Goal: Transaction & Acquisition: Purchase product/service

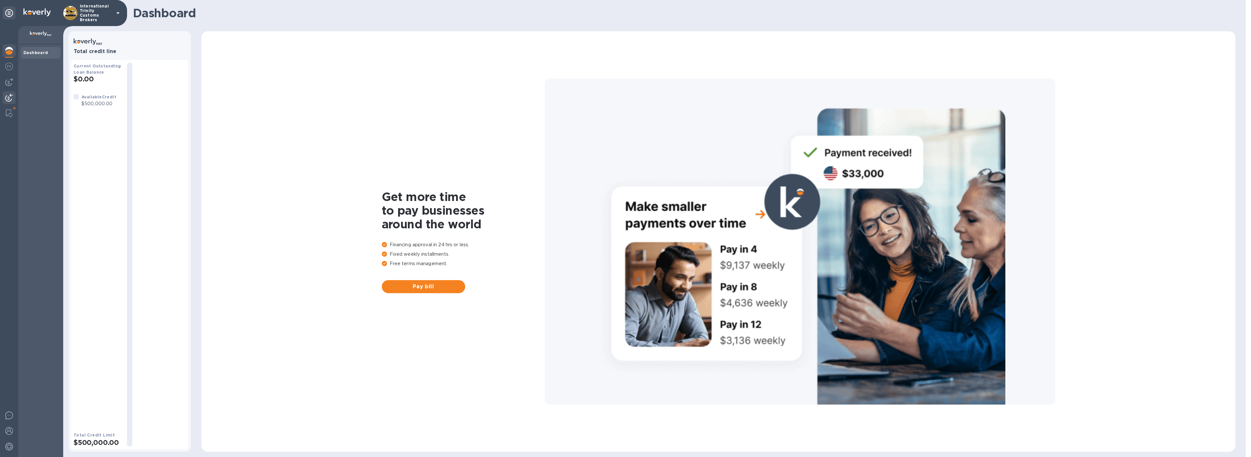
click at [13, 94] on div at bounding box center [9, 98] width 13 height 14
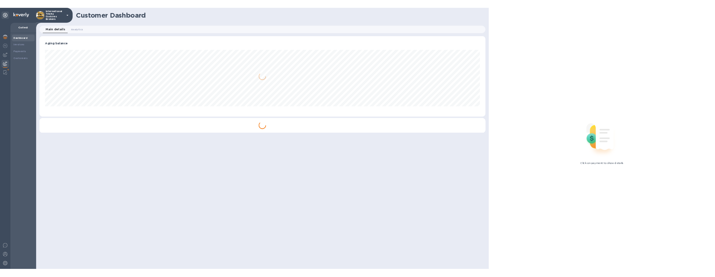
scroll to position [141, 780]
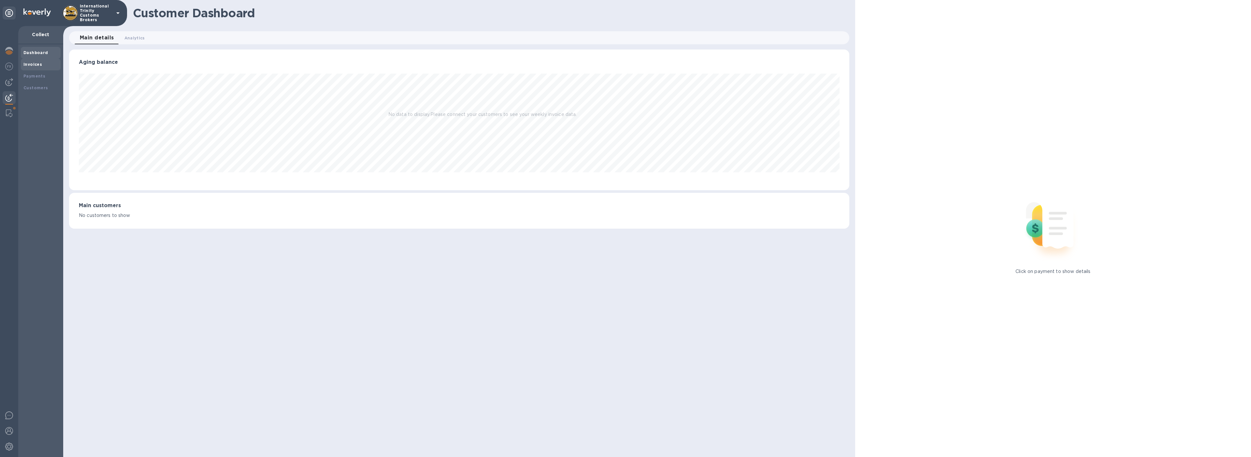
click at [46, 65] on div "Invoices" at bounding box center [40, 64] width 35 height 7
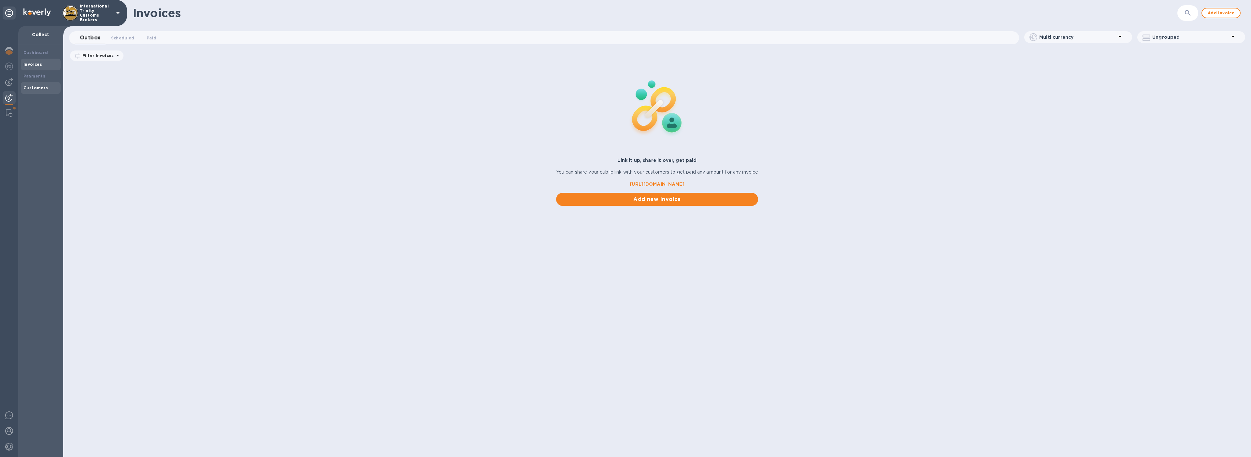
click at [37, 85] on b "Customers" at bounding box center [35, 87] width 25 height 5
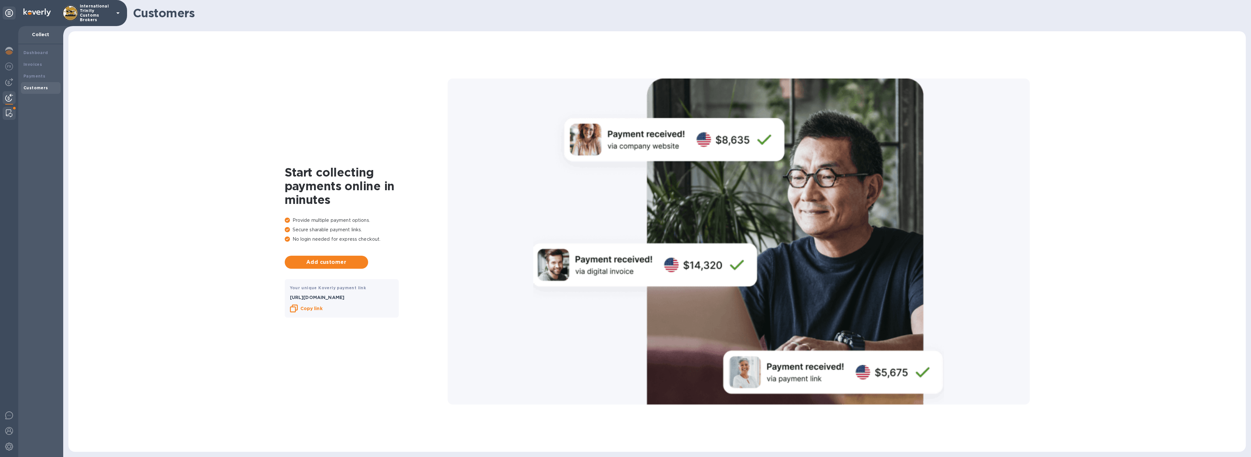
click at [11, 115] on img at bounding box center [9, 113] width 7 height 8
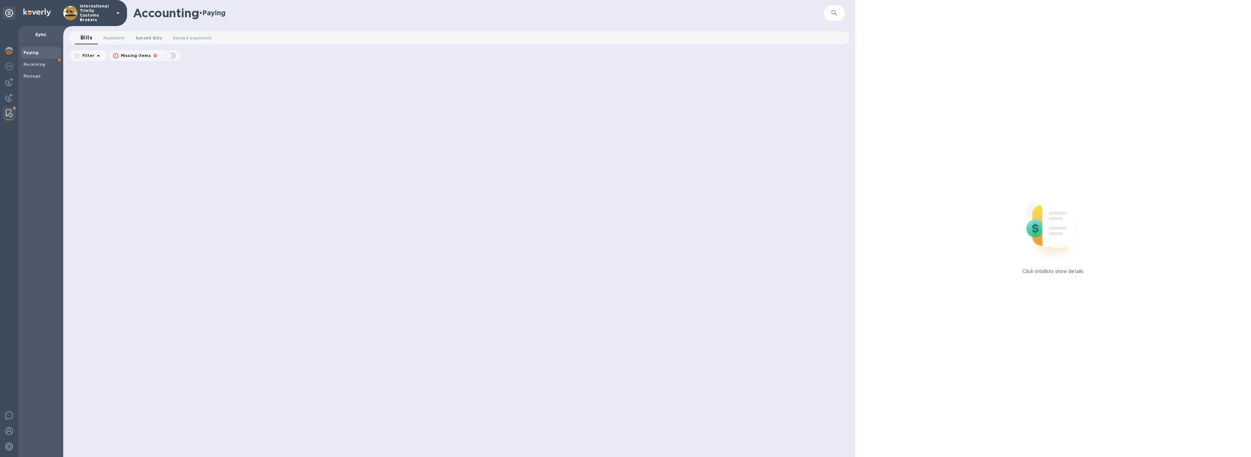
click at [149, 36] on span "Synced bills 0" at bounding box center [149, 38] width 27 height 7
click at [41, 67] on span "Receiving" at bounding box center [34, 64] width 22 height 7
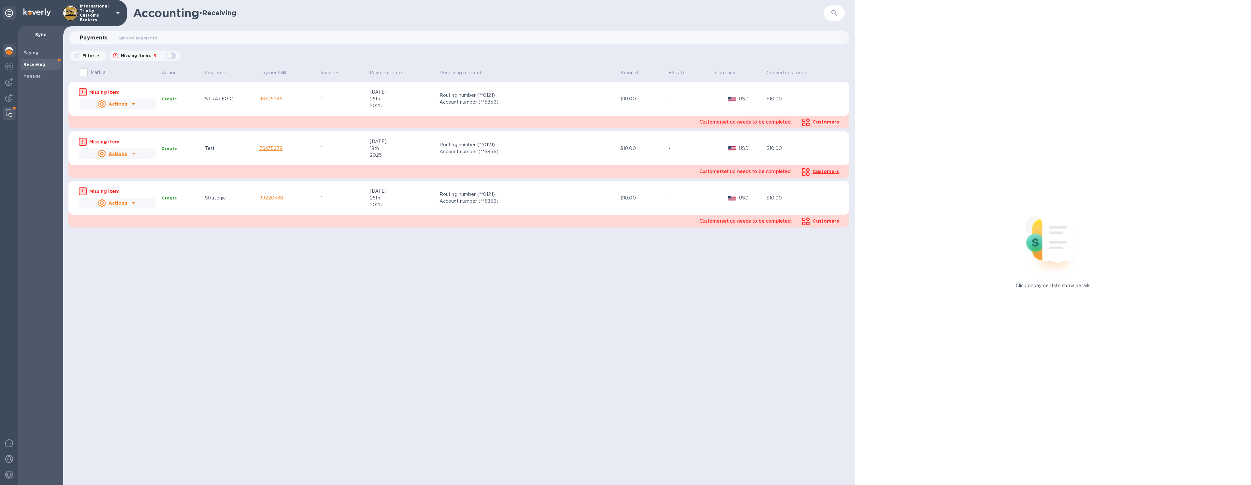
click at [9, 50] on img at bounding box center [9, 51] width 8 height 8
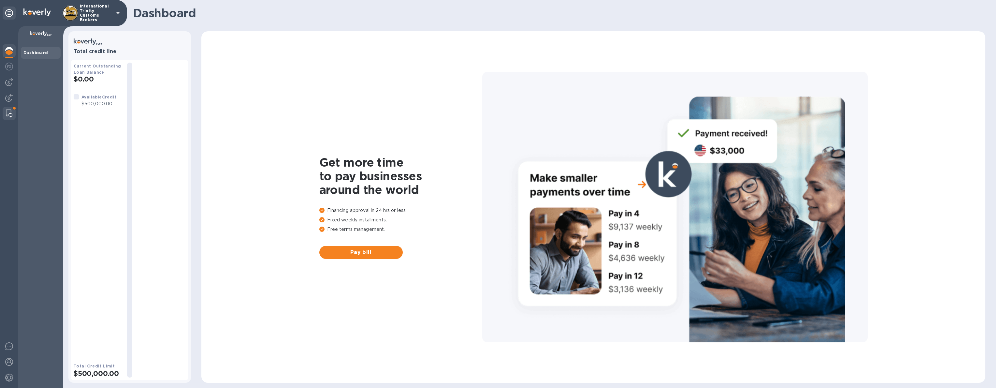
click at [13, 113] on div at bounding box center [9, 113] width 12 height 13
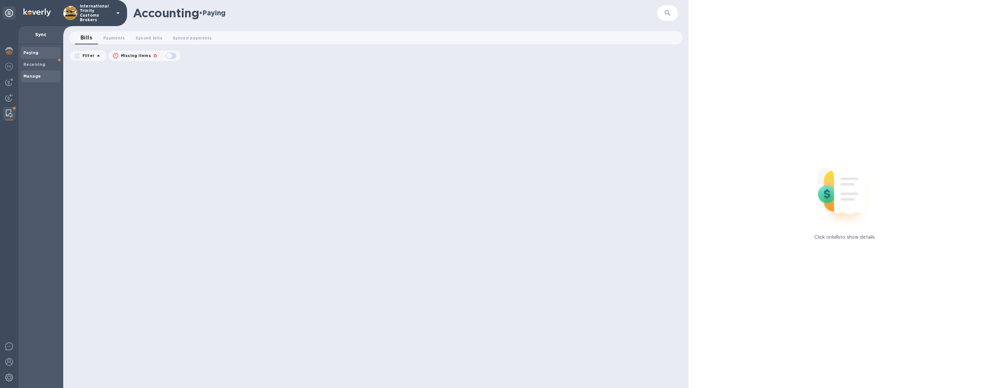
click at [38, 74] on b "Manage" at bounding box center [31, 76] width 17 height 5
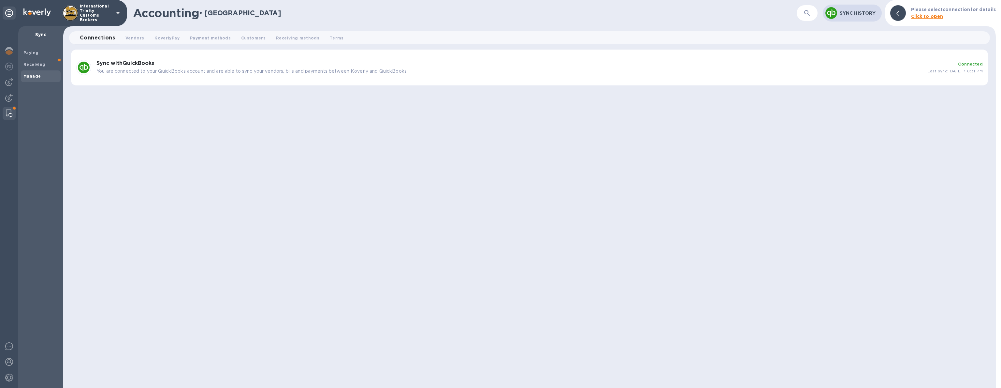
click at [246, 72] on p "You are connected to your QuickBooks account and are able to sync your vendors,…" at bounding box center [509, 71] width 826 height 7
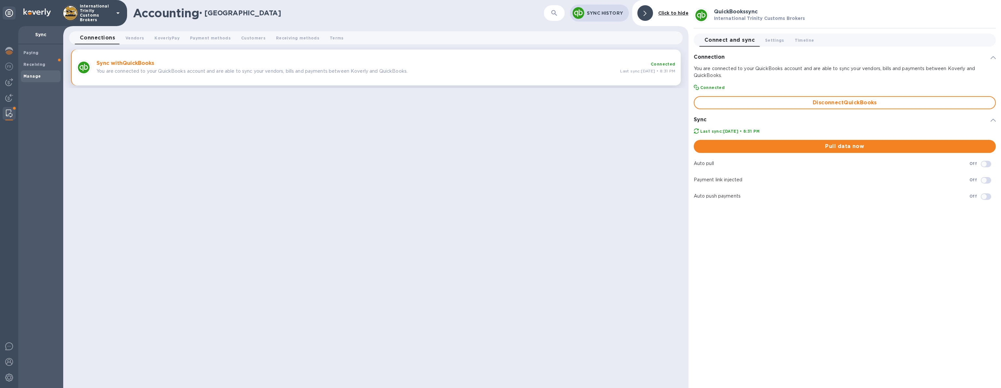
checkbox input "true"
drag, startPoint x: 835, startPoint y: 145, endPoint x: 842, endPoint y: 126, distance: 20.7
click at [842, 126] on div "Last sync: Jul 17th, 2025 • 8:31 PM Pull data now Auto pull Off Payment link in…" at bounding box center [844, 164] width 307 height 79
click at [11, 51] on img at bounding box center [9, 51] width 8 height 8
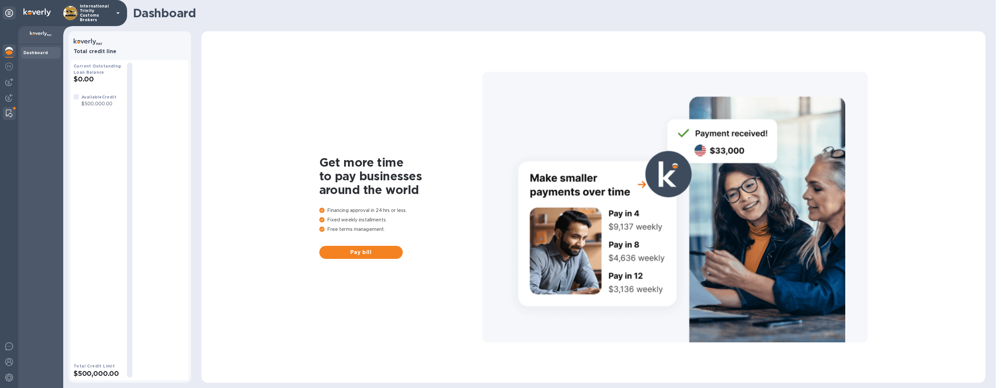
click at [10, 108] on div at bounding box center [9, 113] width 12 height 13
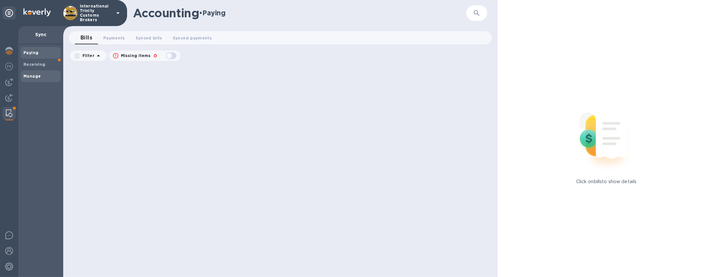
click at [29, 80] on div "Manage" at bounding box center [41, 76] width 40 height 12
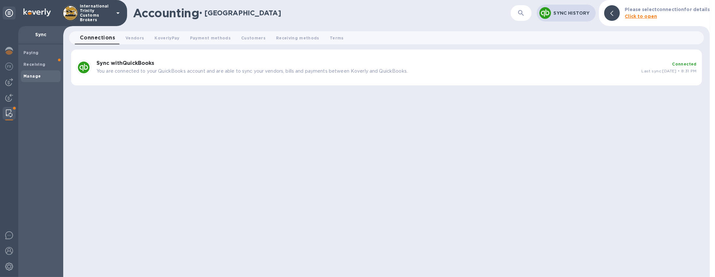
click at [245, 72] on p "You are connected to your QuickBooks account and are able to sync your vendors,…" at bounding box center [366, 71] width 540 height 7
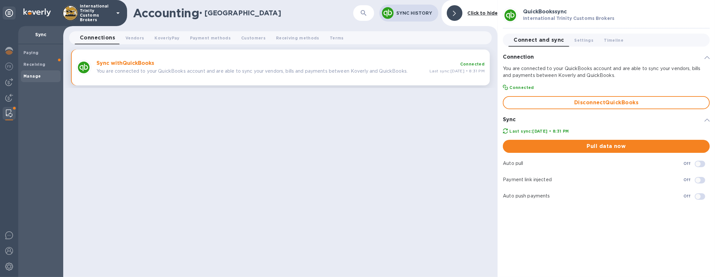
checkbox input "true"
click at [45, 62] on span "Receiving" at bounding box center [40, 64] width 35 height 7
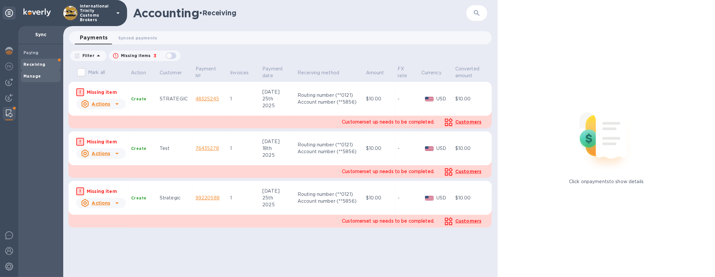
click at [44, 72] on div "Manage" at bounding box center [41, 76] width 40 height 12
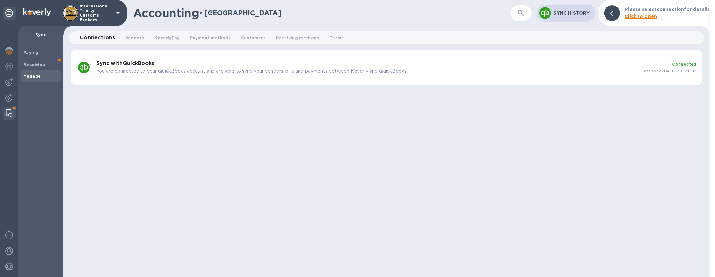
click at [240, 73] on p "You are connected to your QuickBooks account and are able to sync your vendors,…" at bounding box center [366, 71] width 540 height 7
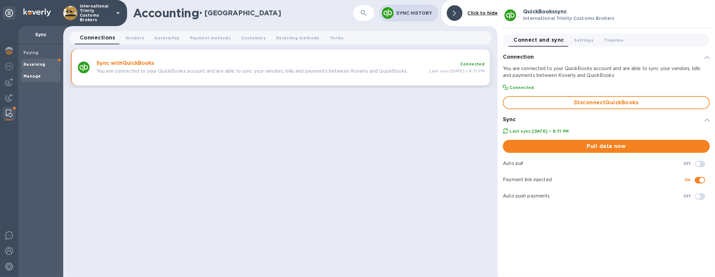
click at [48, 66] on span "Receiving" at bounding box center [40, 64] width 35 height 7
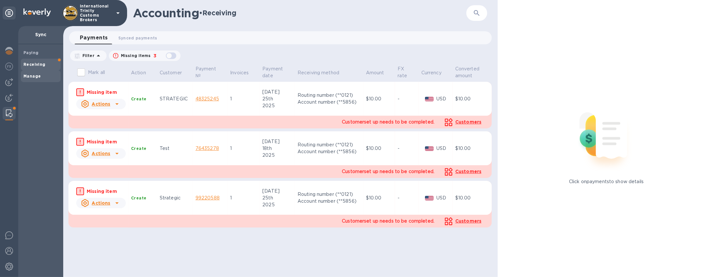
click at [40, 77] on span "Manage" at bounding box center [40, 76] width 35 height 7
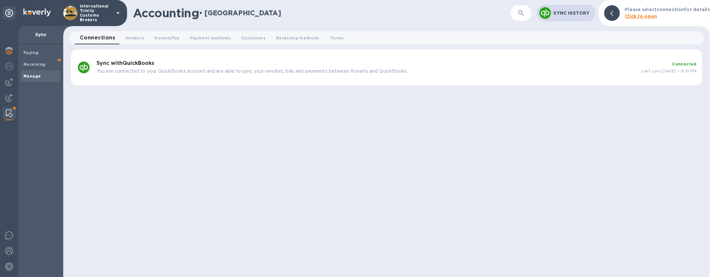
click at [222, 72] on p "You are connected to your QuickBooks account and are able to sync your vendors,…" at bounding box center [366, 71] width 540 height 7
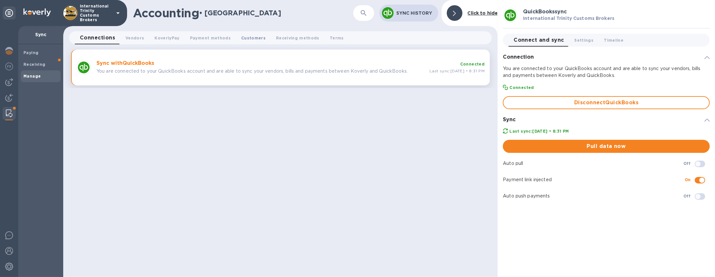
click at [243, 39] on span "Customers 0" at bounding box center [253, 38] width 24 height 7
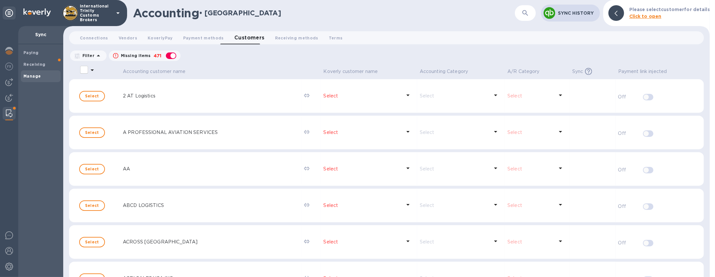
click at [117, 13] on icon at bounding box center [117, 13] width 3 height 2
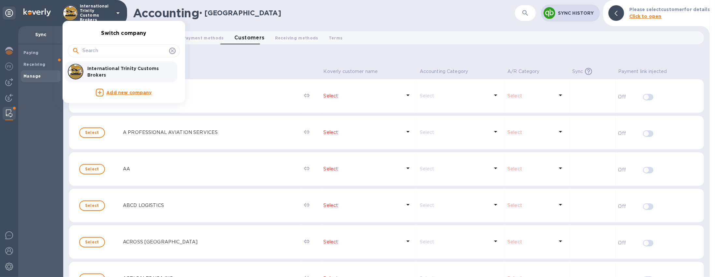
click at [104, 66] on p "International Trinity Customs Brokers" at bounding box center [128, 71] width 82 height 13
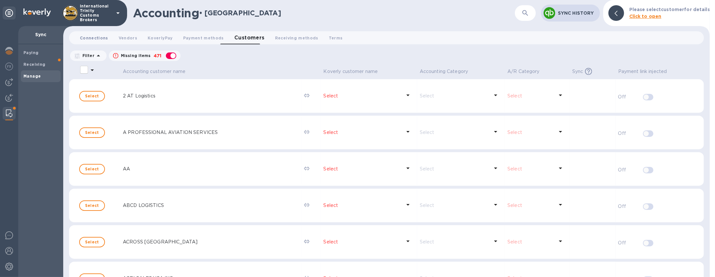
click at [98, 38] on span "Connections 0" at bounding box center [94, 38] width 28 height 7
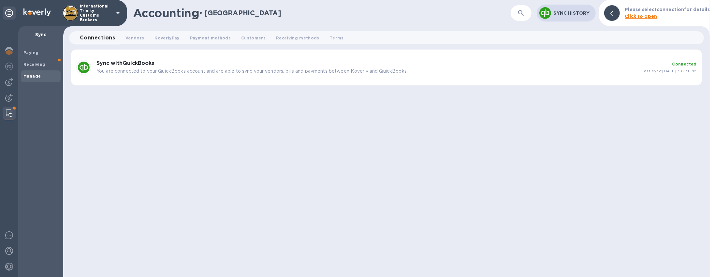
click at [236, 65] on h3 "Sync with QuickBooks" at bounding box center [366, 63] width 540 height 6
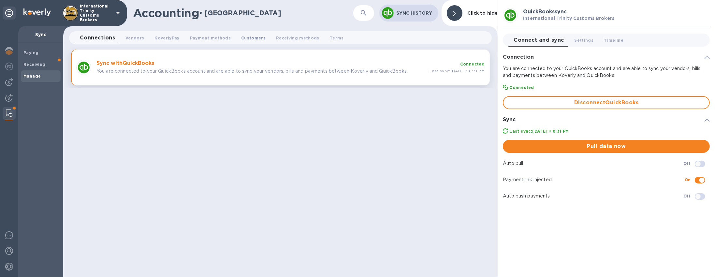
click at [236, 37] on button "Customers 0" at bounding box center [253, 37] width 35 height 13
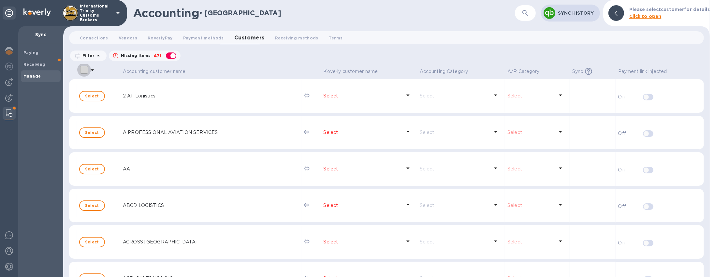
click at [80, 71] on input "select all desserts" at bounding box center [84, 70] width 14 height 14
checkbox input "false"
click at [118, 14] on icon at bounding box center [117, 13] width 3 height 2
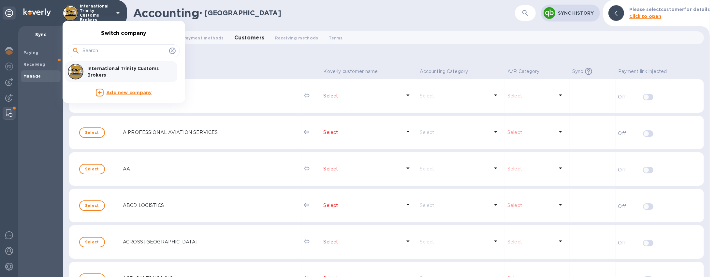
click at [119, 14] on div at bounding box center [357, 138] width 715 height 277
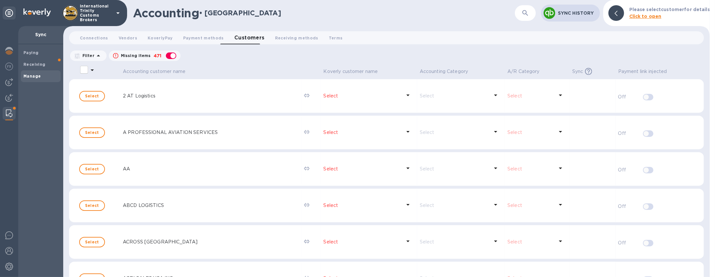
click at [11, 118] on div at bounding box center [9, 113] width 12 height 13
click at [10, 115] on img at bounding box center [9, 113] width 7 height 8
click at [31, 67] on span "Receiving" at bounding box center [34, 64] width 22 height 7
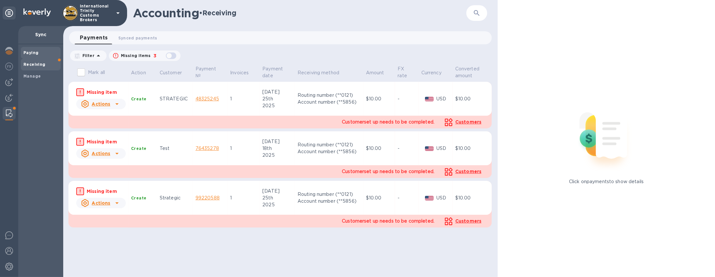
click at [33, 50] on b "Paying" at bounding box center [30, 52] width 15 height 5
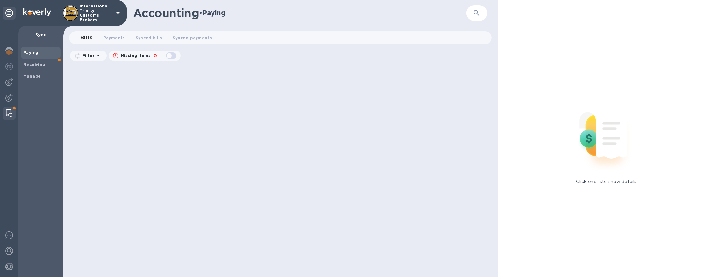
click at [13, 109] on span at bounding box center [14, 108] width 4 height 4
click at [32, 79] on div "Manage" at bounding box center [41, 76] width 40 height 12
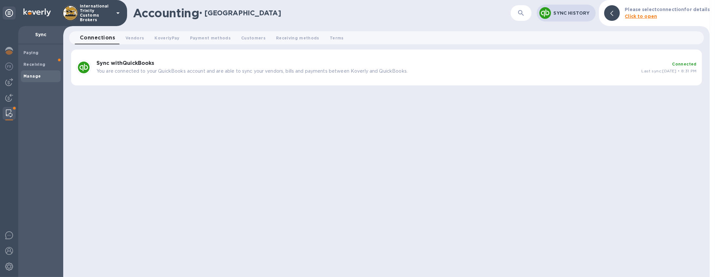
click at [245, 68] on p "You are connected to your QuickBooks account and are able to sync your vendors,…" at bounding box center [366, 71] width 540 height 7
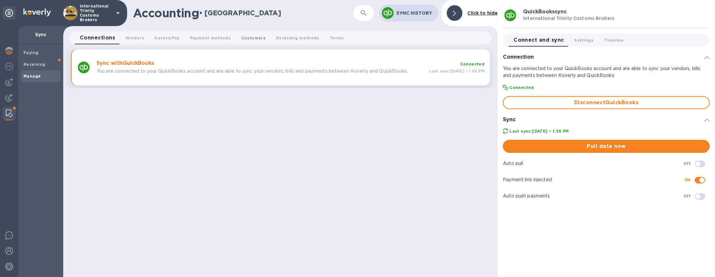
click at [247, 36] on span "Customers 0" at bounding box center [253, 38] width 24 height 7
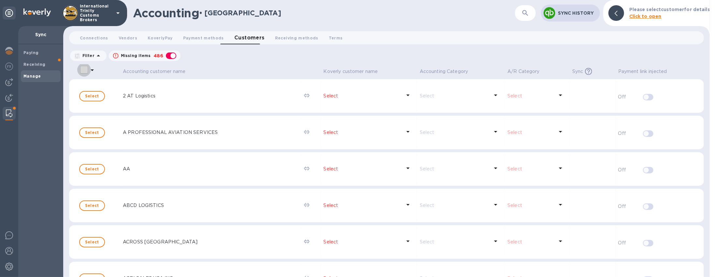
click at [84, 68] on input "select all desserts" at bounding box center [84, 70] width 14 height 14
checkbox input "false"
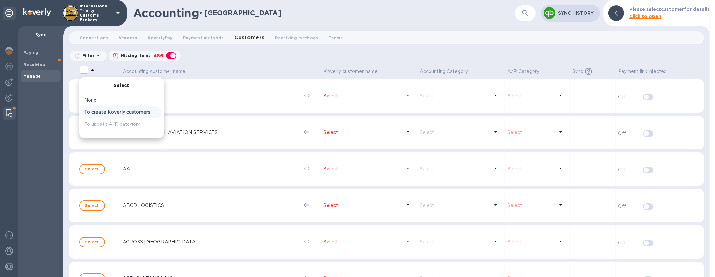
click at [102, 111] on p "To create Koverly customers" at bounding box center [121, 112] width 74 height 7
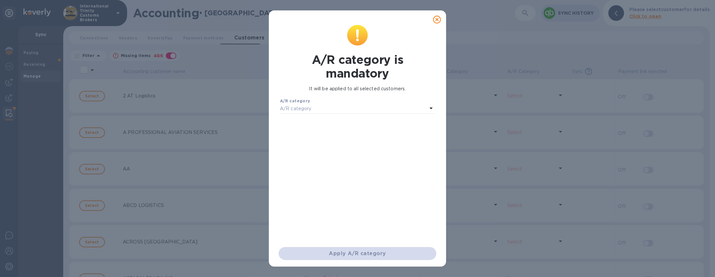
click at [319, 108] on div "A/R category" at bounding box center [353, 108] width 147 height 9
click at [311, 74] on h1 "A/R category is mandatory" at bounding box center [357, 66] width 155 height 27
click at [310, 108] on p "A/R category" at bounding box center [296, 108] width 32 height 7
click at [317, 127] on input "text" at bounding box center [358, 127] width 117 height 10
type input "Receivabl"
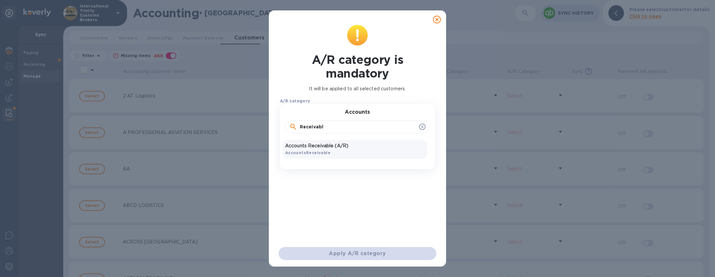
click at [338, 148] on p "Accounts Receivable (A/R)" at bounding box center [354, 145] width 139 height 7
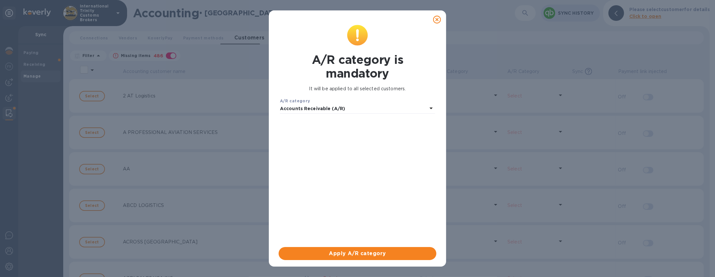
click at [438, 20] on icon at bounding box center [437, 20] width 8 height 8
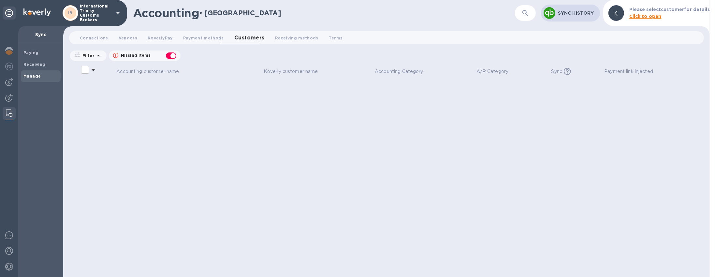
checkbox input "false"
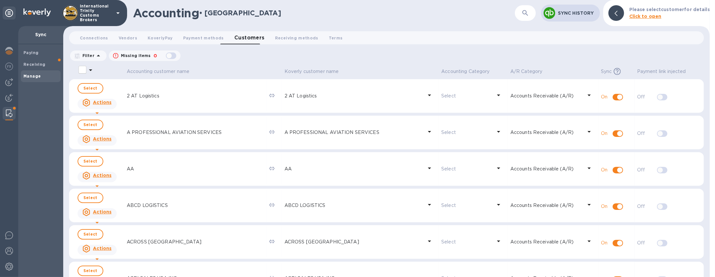
click at [34, 75] on b "Manage" at bounding box center [31, 76] width 17 height 5
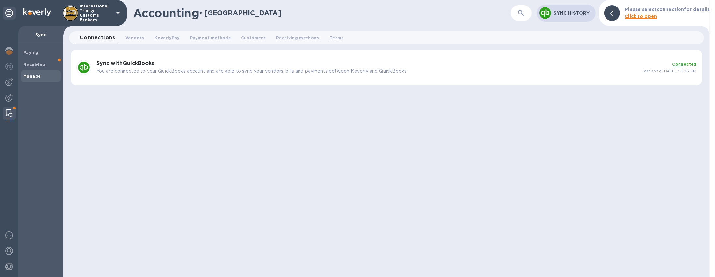
click at [279, 75] on div "Sync with QuickBooks You are connected to your QuickBooks account and are able …" at bounding box center [366, 68] width 545 height 20
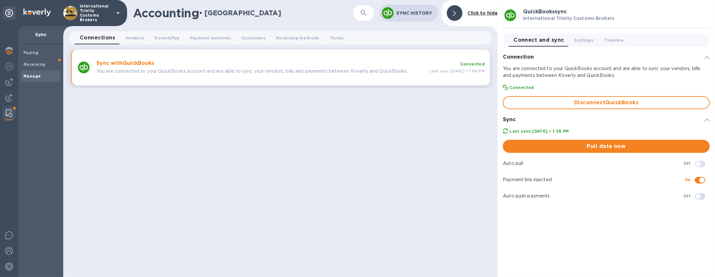
click at [698, 164] on input "checkbox" at bounding box center [697, 163] width 33 height 11
checkbox input "true"
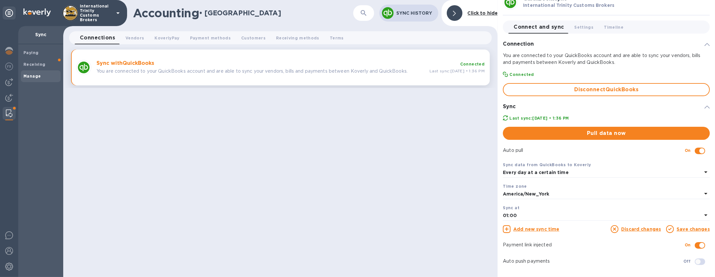
scroll to position [13, 0]
click at [543, 171] on b "Every day at a certain time" at bounding box center [536, 171] width 66 height 5
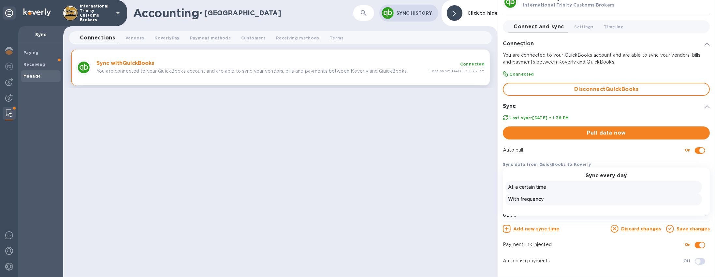
click at [533, 198] on p "With frequency" at bounding box center [603, 199] width 191 height 7
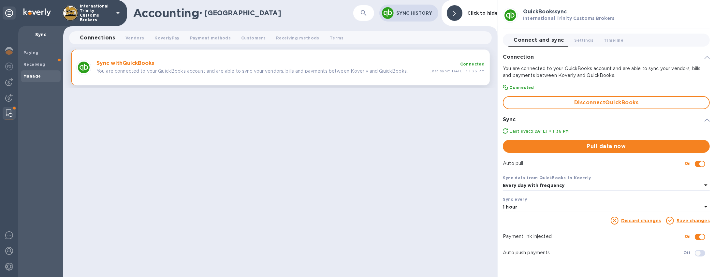
click at [695, 221] on link "Save changes" at bounding box center [692, 220] width 33 height 5
click at [692, 222] on link "Save changes" at bounding box center [692, 220] width 33 height 5
click at [693, 219] on link "Save changes" at bounding box center [692, 220] width 33 height 5
click at [6, 97] on img at bounding box center [9, 98] width 8 height 8
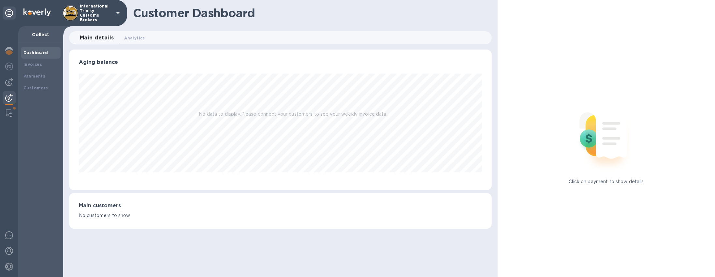
scroll to position [141, 423]
click at [39, 87] on b "Customers" at bounding box center [35, 87] width 25 height 5
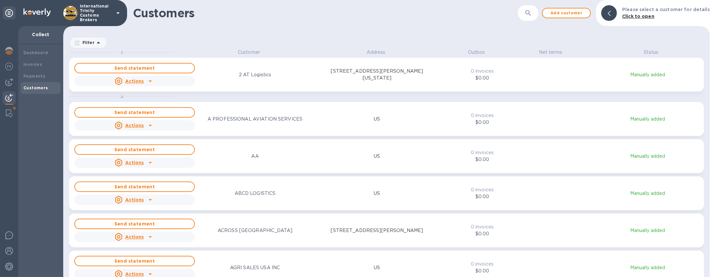
scroll to position [225, 644]
click at [12, 111] on div at bounding box center [9, 113] width 12 height 13
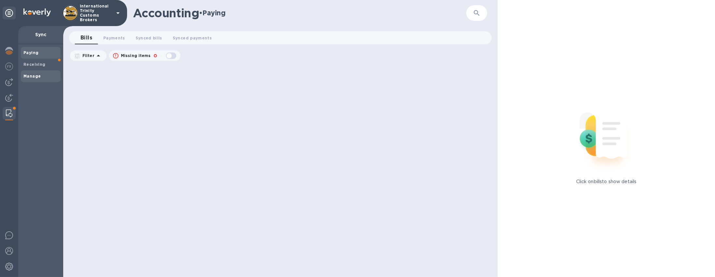
click at [28, 74] on b "Manage" at bounding box center [31, 76] width 17 height 5
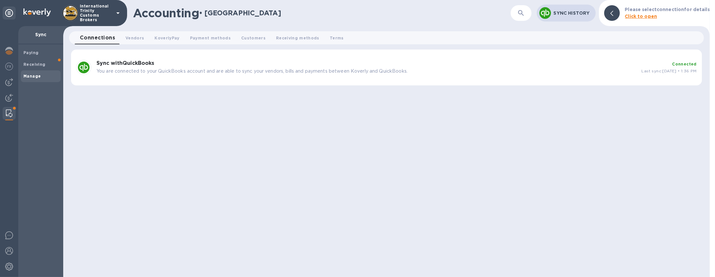
click at [251, 70] on p "You are connected to your QuickBooks account and are able to sync your vendors,…" at bounding box center [366, 71] width 540 height 7
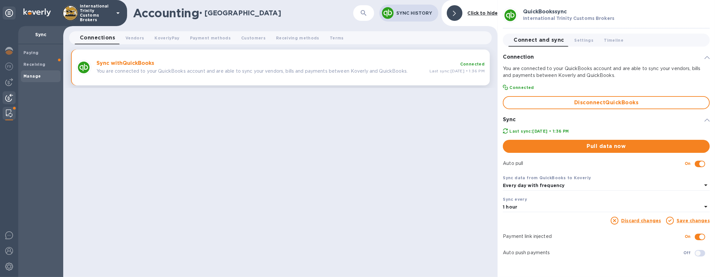
click at [12, 99] on img at bounding box center [9, 98] width 8 height 8
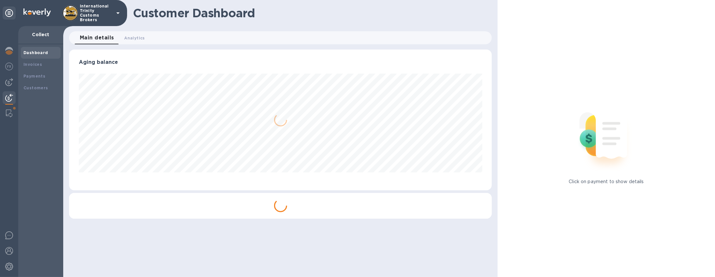
scroll to position [141, 423]
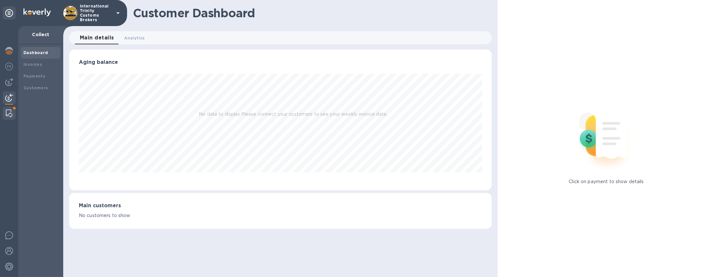
click at [9, 113] on img at bounding box center [9, 113] width 7 height 8
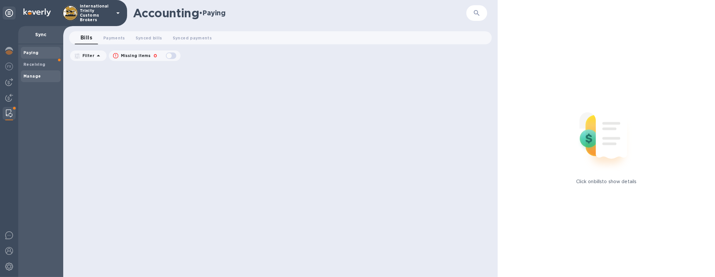
click at [34, 74] on b "Manage" at bounding box center [31, 76] width 17 height 5
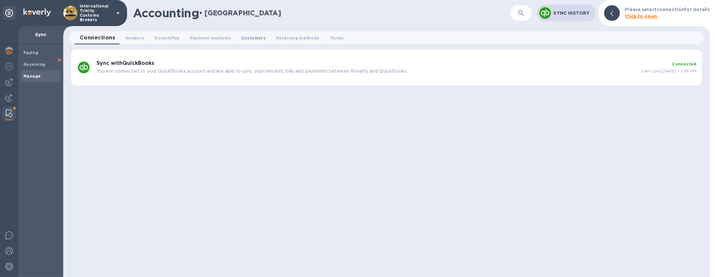
click at [241, 40] on span "Customers 0" at bounding box center [253, 38] width 24 height 7
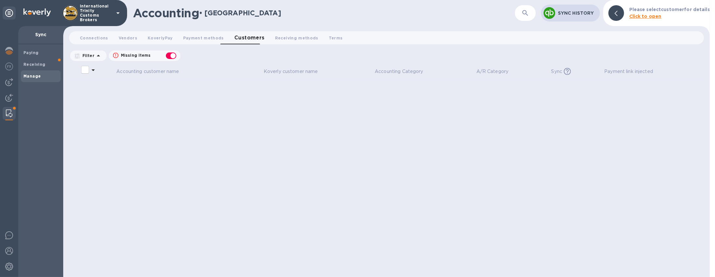
checkbox input "false"
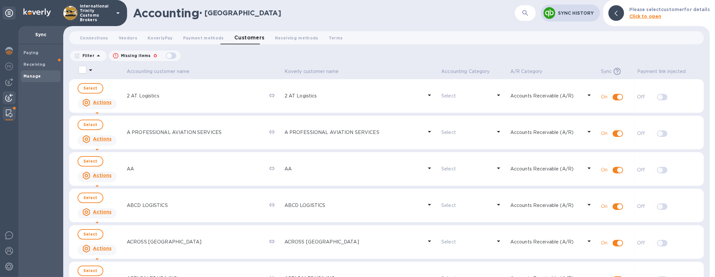
click at [8, 98] on img at bounding box center [9, 98] width 8 height 8
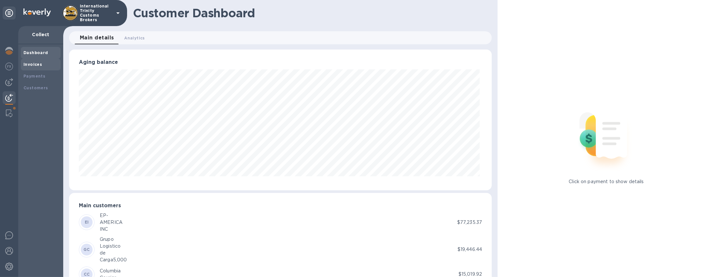
click at [28, 62] on b "Invoices" at bounding box center [32, 64] width 19 height 5
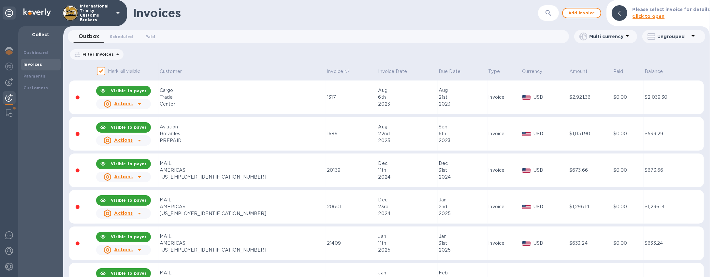
click at [682, 40] on div "Ungrouped" at bounding box center [672, 36] width 50 height 9
click at [675, 55] on li "Group invoices by customer" at bounding box center [669, 53] width 83 height 21
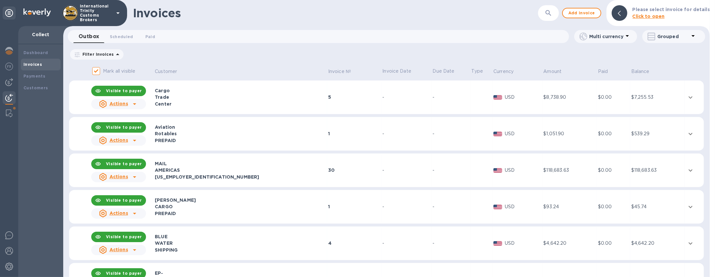
click at [693, 35] on icon at bounding box center [692, 36] width 3 height 2
click at [568, 52] on div at bounding box center [357, 138] width 715 height 277
click at [694, 36] on icon at bounding box center [692, 36] width 3 height 2
click at [598, 62] on div at bounding box center [357, 138] width 715 height 277
click at [124, 175] on u "Actions" at bounding box center [118, 176] width 19 height 5
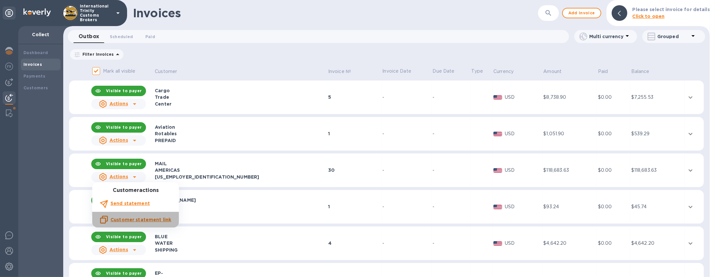
click at [153, 221] on u "Customer statement link" at bounding box center [140, 219] width 61 height 5
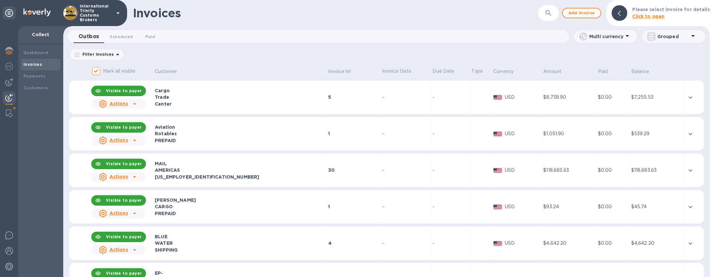
click at [133, 178] on icon at bounding box center [135, 177] width 8 height 8
click at [127, 219] on u "Customer statement link" at bounding box center [140, 219] width 61 height 5
click at [133, 177] on icon at bounding box center [135, 177] width 8 height 8
click at [161, 219] on u "Customer statement link" at bounding box center [140, 219] width 61 height 5
click at [12, 114] on div at bounding box center [9, 113] width 12 height 13
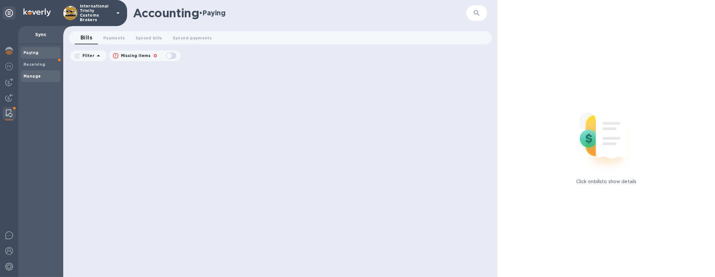
click at [46, 75] on span "Manage" at bounding box center [40, 76] width 35 height 7
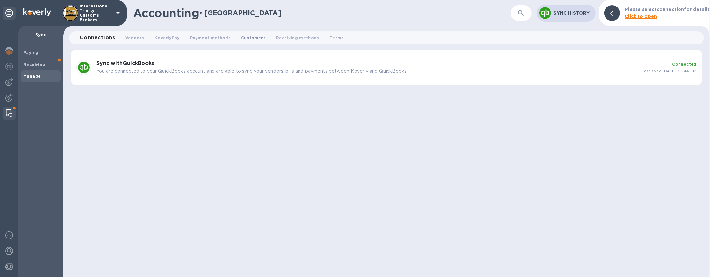
click at [243, 35] on span "Customers 0" at bounding box center [253, 38] width 24 height 7
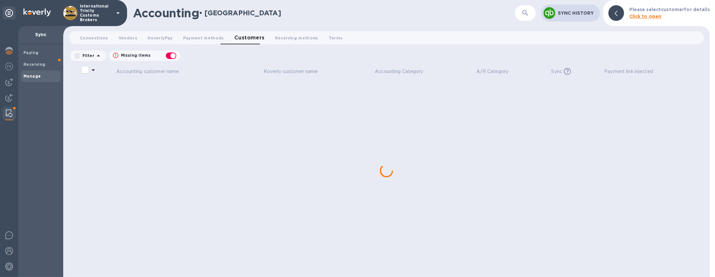
checkbox input "false"
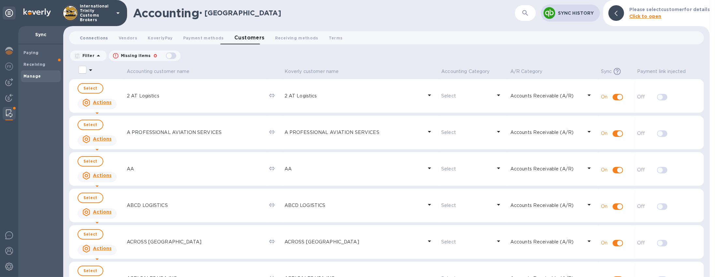
click at [98, 40] on span "Connections 0" at bounding box center [94, 38] width 28 height 7
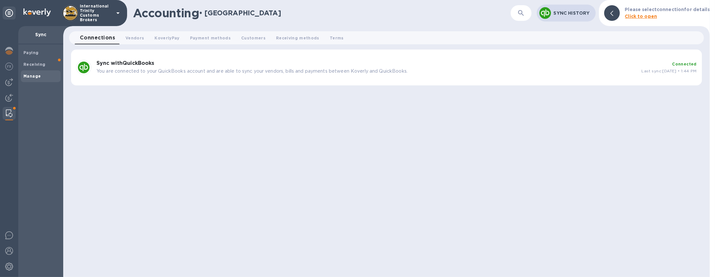
click at [332, 68] on p "You are connected to your QuickBooks account and are able to sync your vendors,…" at bounding box center [366, 71] width 540 height 7
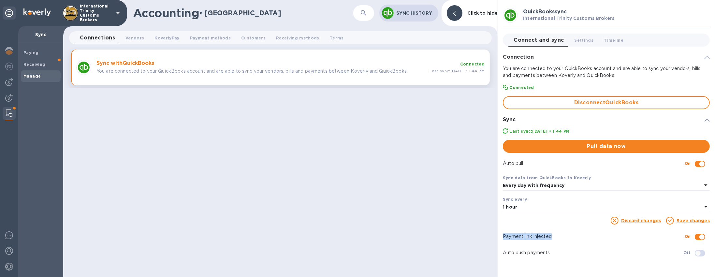
drag, startPoint x: 503, startPoint y: 237, endPoint x: 551, endPoint y: 236, distance: 48.6
click at [551, 236] on p "Payment link injected" at bounding box center [594, 236] width 182 height 7
click at [33, 63] on b "Receiving" at bounding box center [34, 64] width 22 height 5
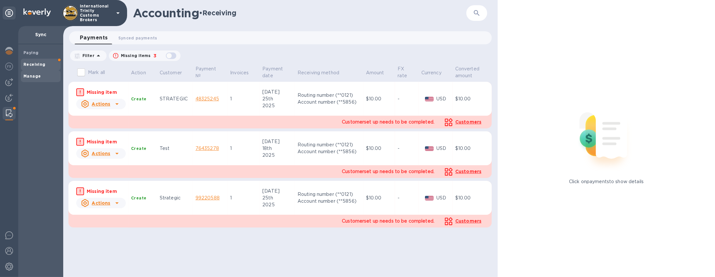
click at [25, 76] on b "Manage" at bounding box center [31, 76] width 17 height 5
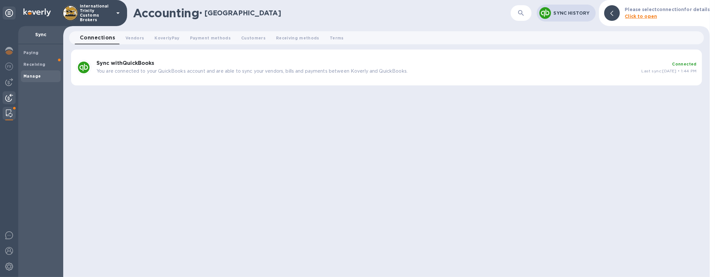
click at [6, 103] on div at bounding box center [9, 98] width 13 height 14
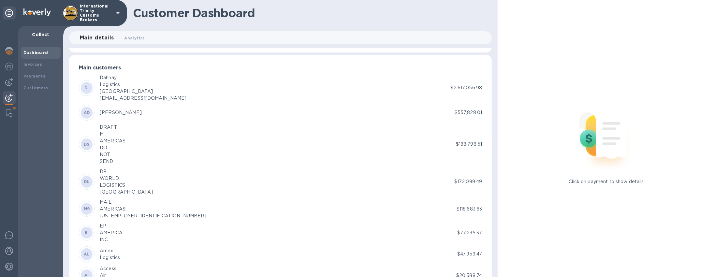
scroll to position [93, 0]
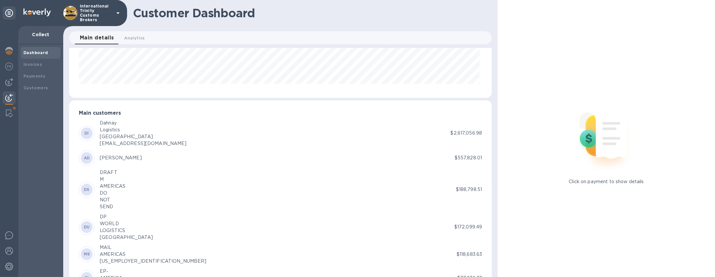
click at [114, 130] on div "Logistics" at bounding box center [143, 129] width 87 height 7
click at [42, 66] on div "Invoices" at bounding box center [40, 64] width 35 height 7
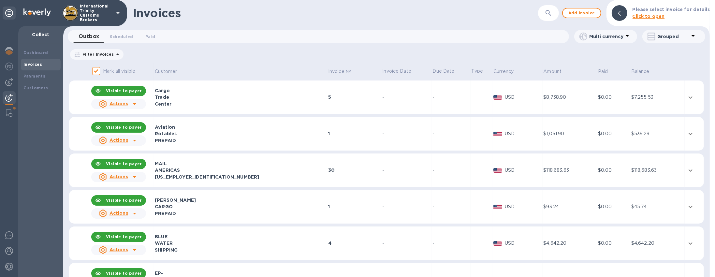
click at [130, 103] on div at bounding box center [134, 104] width 10 height 10
click at [136, 146] on u "Customer statement link" at bounding box center [140, 146] width 61 height 5
click at [120, 102] on u "Actions" at bounding box center [118, 103] width 19 height 5
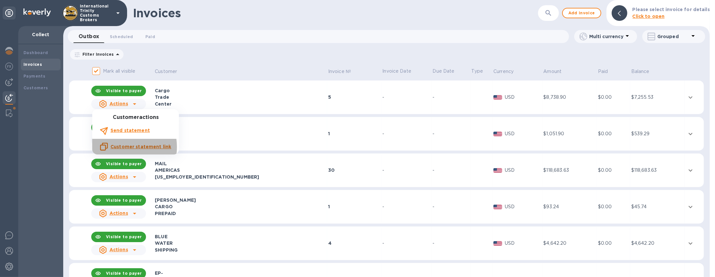
click at [119, 147] on u "Customer statement link" at bounding box center [140, 146] width 61 height 5
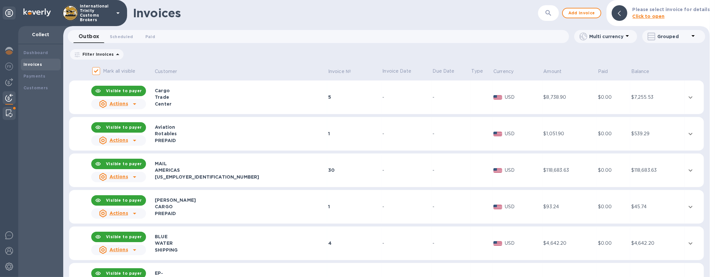
click at [13, 109] on span at bounding box center [14, 108] width 4 height 4
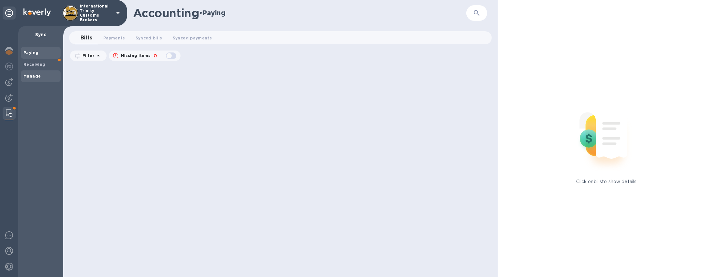
click at [36, 79] on div "Manage" at bounding box center [41, 76] width 40 height 12
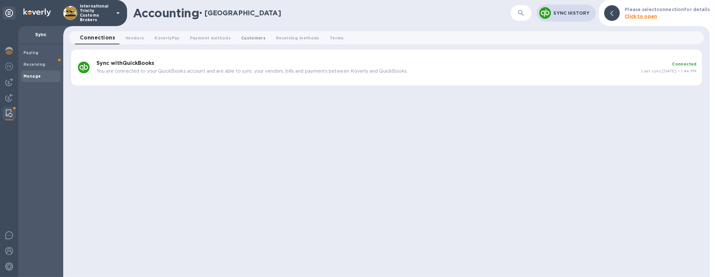
click at [241, 38] on span "Customers 0" at bounding box center [253, 38] width 24 height 7
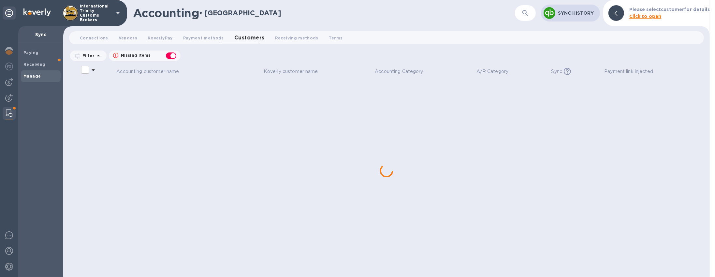
checkbox input "false"
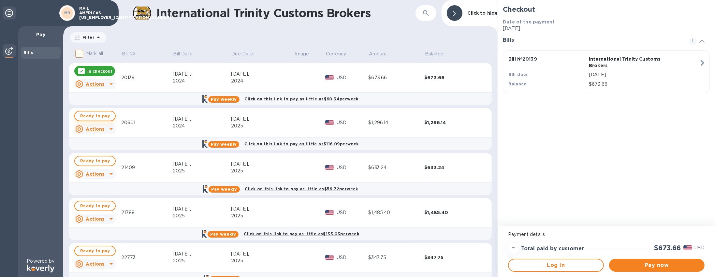
click at [102, 114] on span "Ready to pay" at bounding box center [95, 116] width 30 height 8
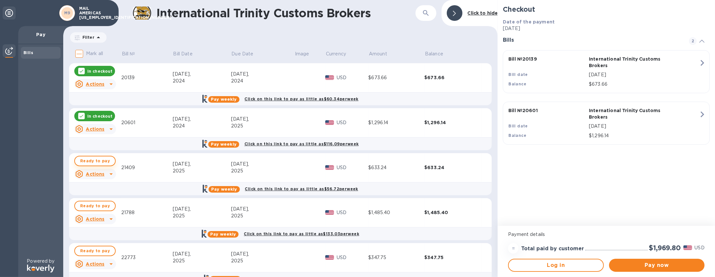
click at [88, 161] on span "Ready to pay" at bounding box center [95, 161] width 30 height 8
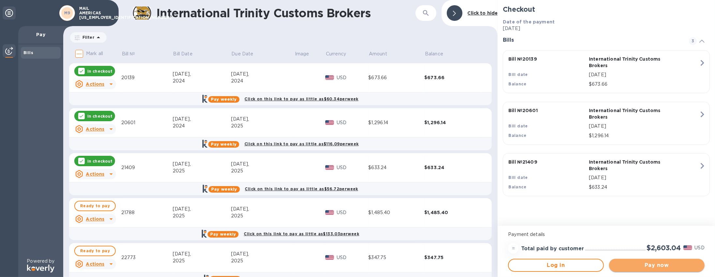
click at [655, 265] on span "Pay now" at bounding box center [656, 265] width 85 height 8
